Goal: Navigation & Orientation: Find specific page/section

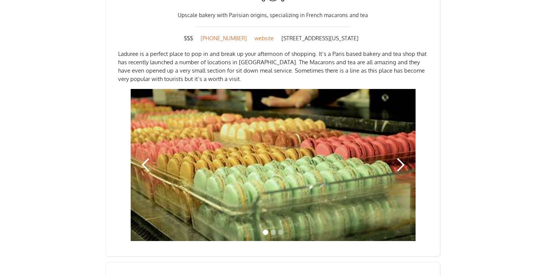
scroll to position [1064, 0]
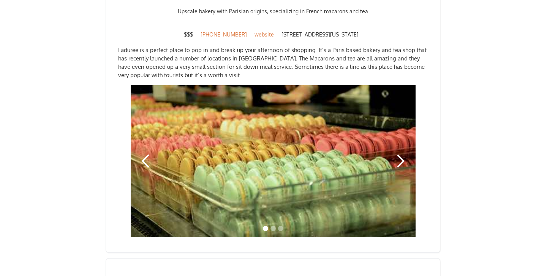
click at [397, 153] on div "next slide" at bounding box center [400, 160] width 15 height 15
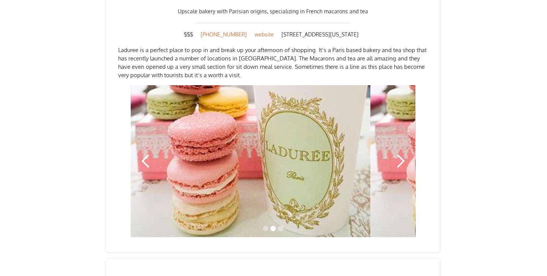
click at [397, 153] on div "next slide" at bounding box center [400, 160] width 15 height 15
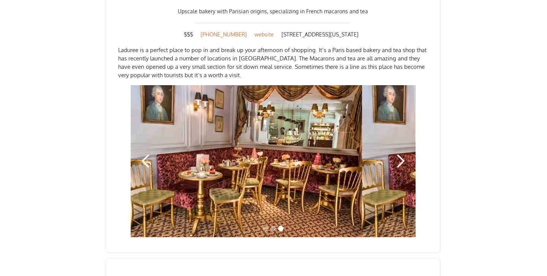
click at [397, 153] on div "next slide" at bounding box center [400, 160] width 15 height 15
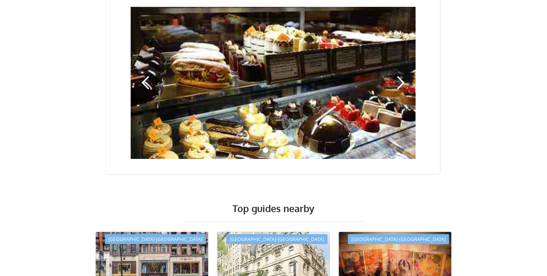
scroll to position [1567, 0]
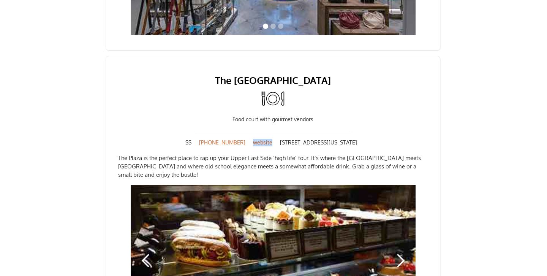
click at [253, 139] on link "website" at bounding box center [262, 143] width 27 height 8
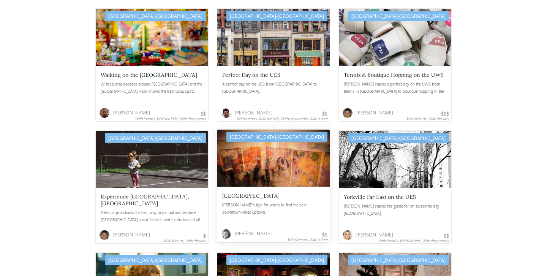
scroll to position [1332, 0]
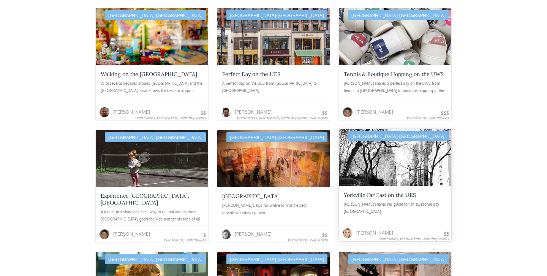
click at [351, 169] on div at bounding box center [395, 157] width 112 height 57
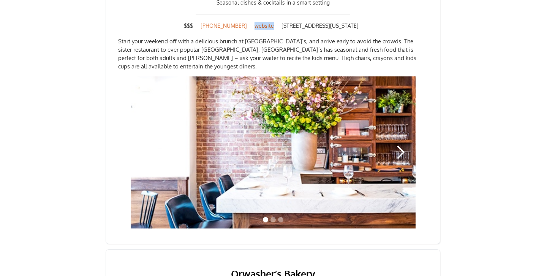
scroll to position [418, 0]
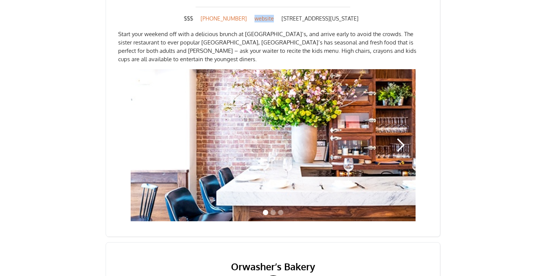
click at [400, 138] on div "next slide" at bounding box center [400, 145] width 15 height 15
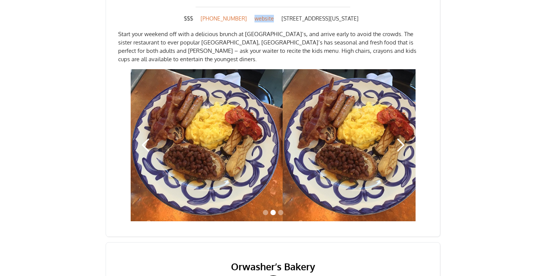
click at [400, 138] on div "next slide" at bounding box center [400, 145] width 15 height 15
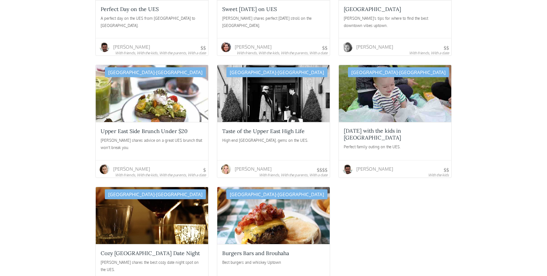
scroll to position [1711, 0]
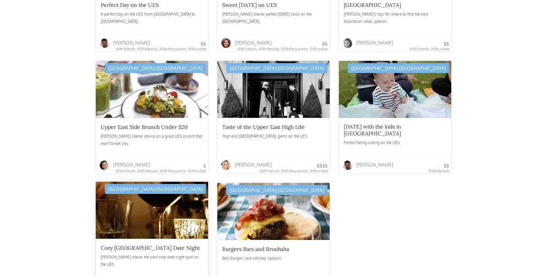
click at [139, 202] on div at bounding box center [152, 210] width 112 height 57
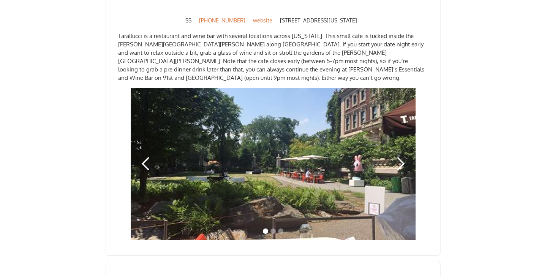
scroll to position [469, 0]
click at [401, 156] on div "next slide" at bounding box center [400, 163] width 15 height 15
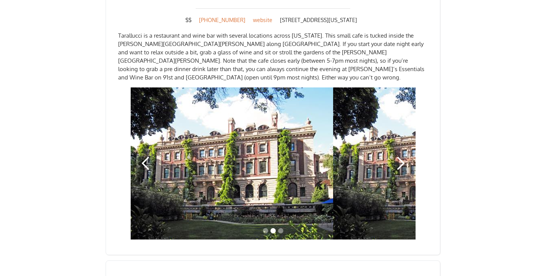
click at [401, 156] on div "next slide" at bounding box center [400, 163] width 15 height 15
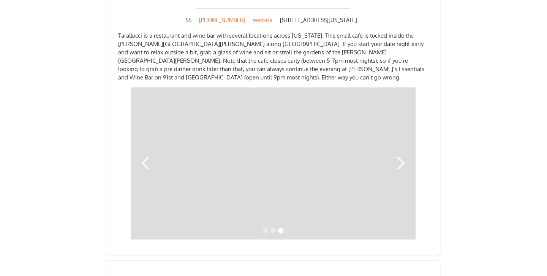
click at [152, 156] on div "previous slide" at bounding box center [145, 163] width 15 height 15
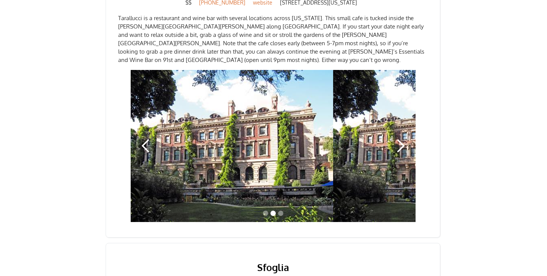
scroll to position [487, 0]
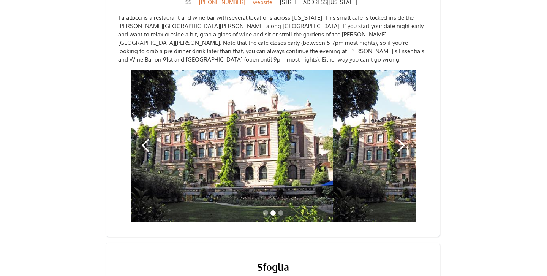
click at [146, 138] on div "previous slide" at bounding box center [145, 145] width 15 height 15
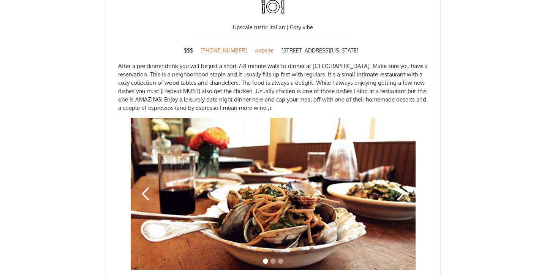
scroll to position [766, 0]
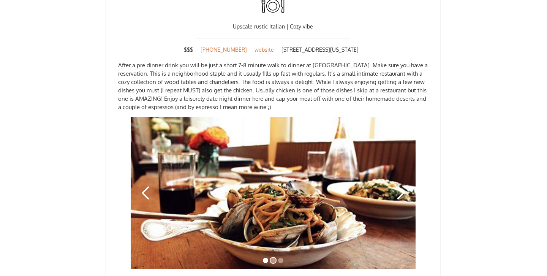
click at [274, 258] on div "Show slide 2 of 3" at bounding box center [272, 260] width 5 height 5
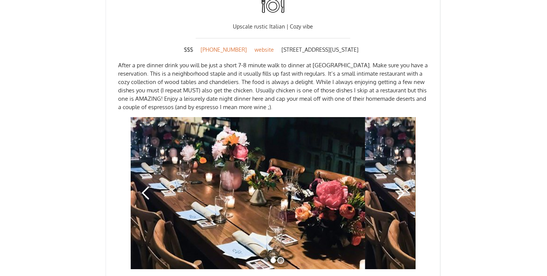
click at [282, 258] on div "Show slide 3 of 3" at bounding box center [280, 260] width 5 height 5
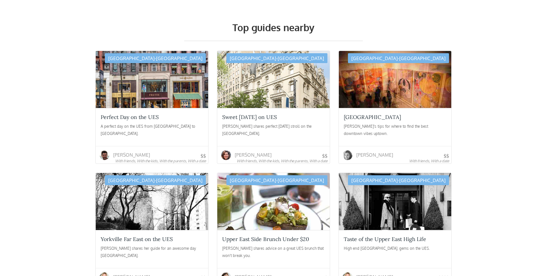
scroll to position [1061, 0]
